Goal: Task Accomplishment & Management: Manage account settings

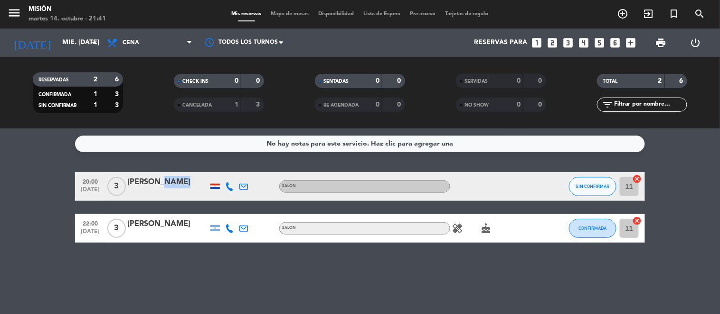
drag, startPoint x: 153, startPoint y: 184, endPoint x: 195, endPoint y: 184, distance: 42.3
click at [195, 184] on div "[PERSON_NAME]" at bounding box center [167, 182] width 81 height 12
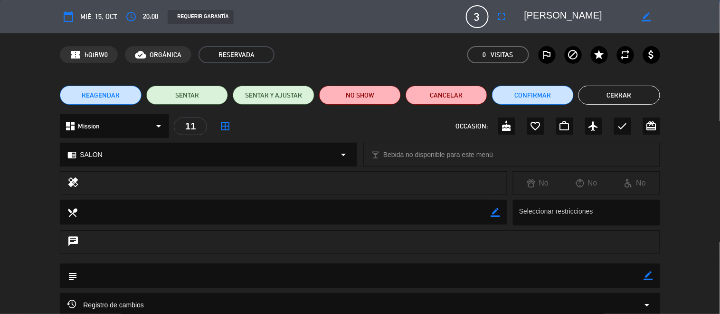
type input "[EMAIL_ADDRESS][DOMAIN_NAME]"
click at [648, 101] on button "Cerrar" at bounding box center [620, 95] width 82 height 19
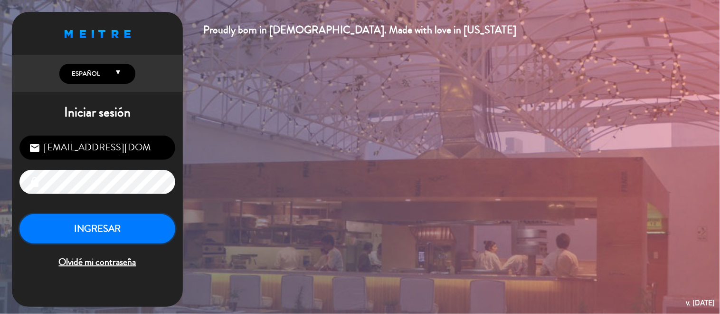
click at [130, 236] on button "INGRESAR" at bounding box center [97, 229] width 156 height 30
